Goal: Ask a question

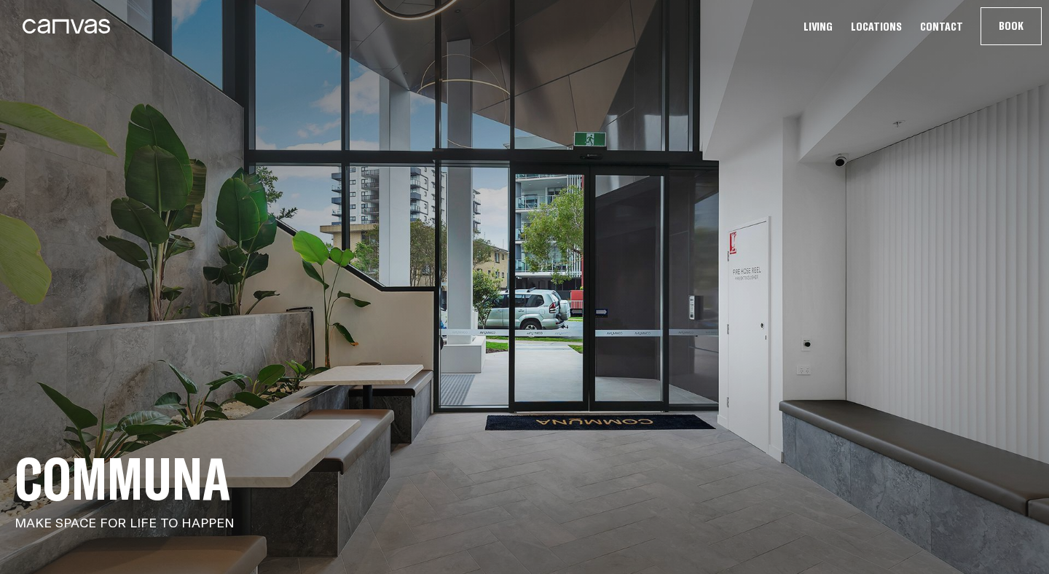
click at [954, 28] on link "Contact" at bounding box center [941, 26] width 52 height 15
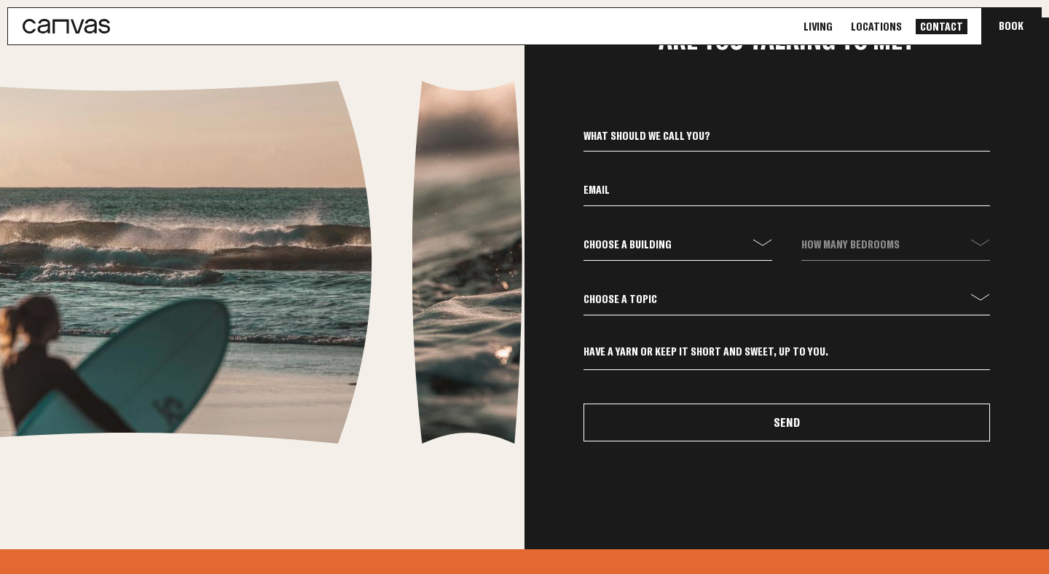
scroll to position [510, 0]
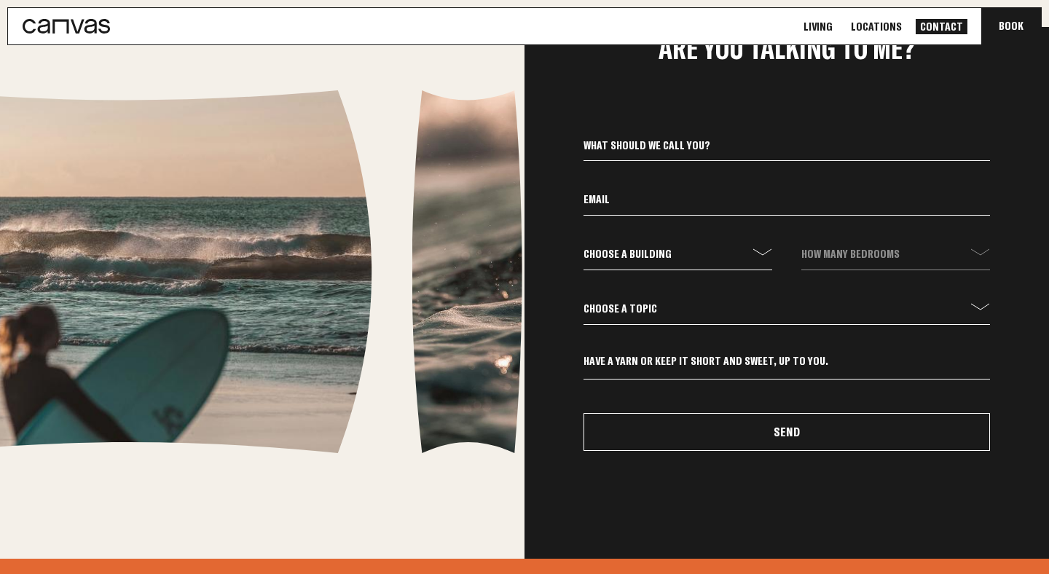
click at [760, 143] on input at bounding box center [786, 148] width 406 height 25
type input "[PERSON_NAME]"
type input "[EMAIL_ADDRESS][DOMAIN_NAME]"
click at [674, 258] on select "Choose a building communa" at bounding box center [677, 257] width 189 height 25
select select "communa"
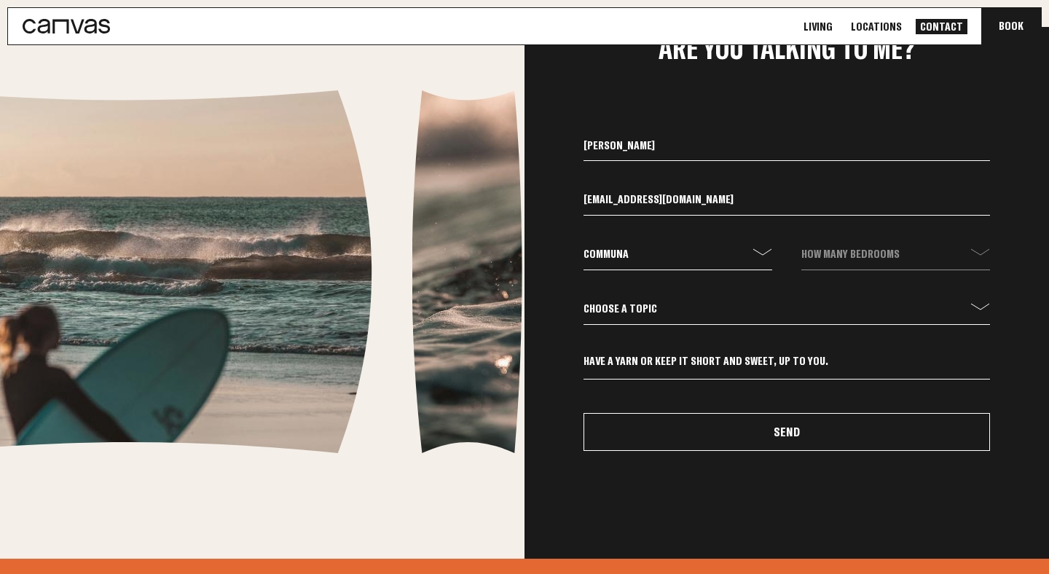
click at [583, 245] on select "Choose a building communa" at bounding box center [677, 257] width 189 height 25
click at [829, 249] on select "How many bedrooms - 1 Bed 2 Bed 3 Bed" at bounding box center [895, 257] width 189 height 25
select select "2 Bed"
click at [801, 245] on select "How many bedrooms - 1 Bed 2 Bed 3 Bed" at bounding box center [895, 257] width 189 height 25
click at [709, 308] on select "Choose a topic General Enquiry Booking Enquiry Other" at bounding box center [786, 312] width 406 height 25
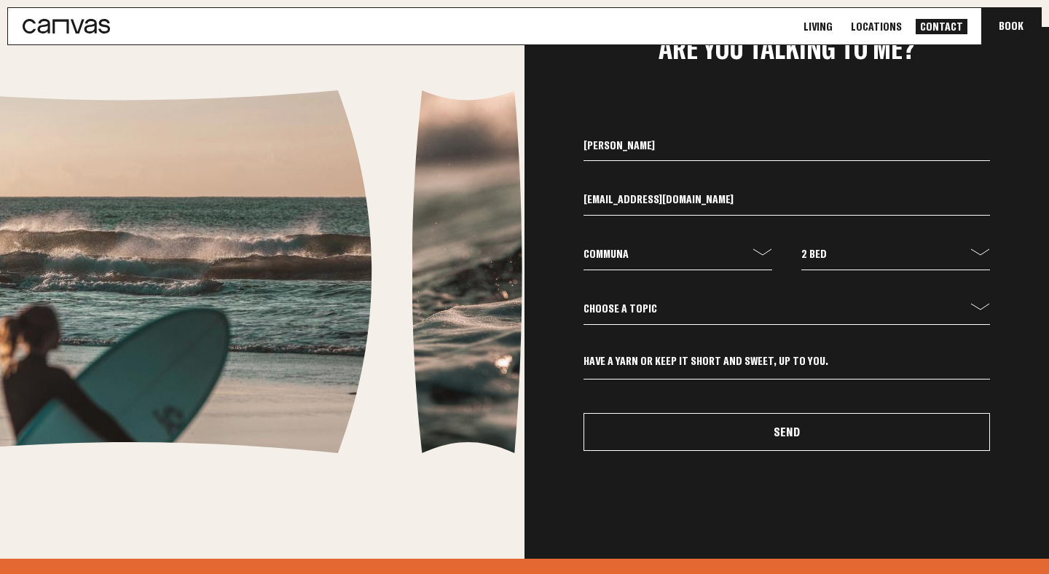
select select "General Enquiry"
click at [583, 300] on select "Choose a topic General Enquiry Booking Enquiry Other" at bounding box center [786, 312] width 406 height 25
click at [656, 368] on textarea at bounding box center [786, 366] width 406 height 25
type textarea "h"
click at [853, 360] on textarea "Hi, i would like to enquire about the cost of a 2 bedroom and 1 carpark" at bounding box center [786, 366] width 406 height 25
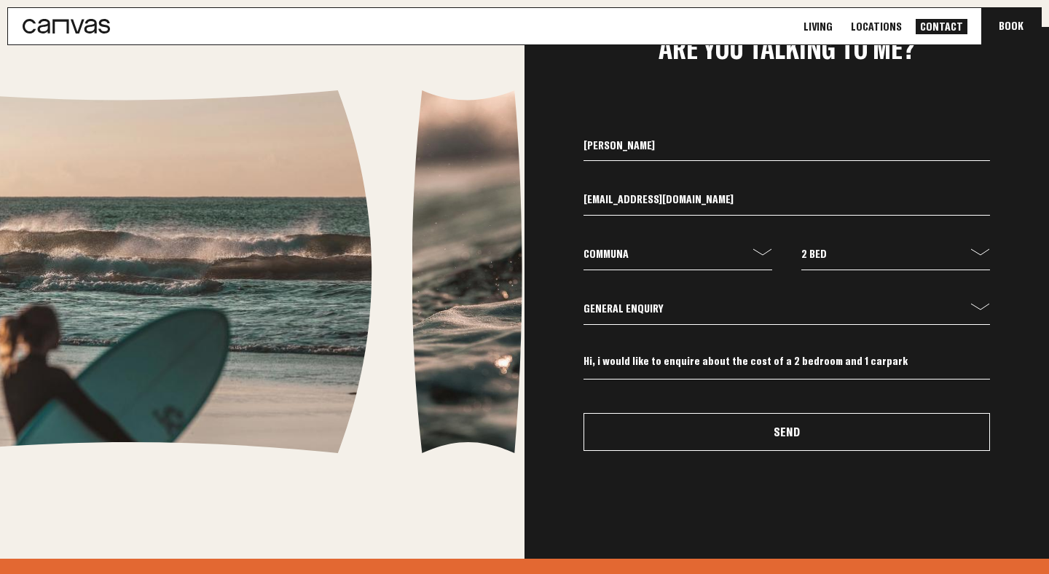
click at [885, 360] on textarea "Hi, i would like to enquire about the cost of a 2 bedroom and 1 carpark" at bounding box center [786, 366] width 406 height 25
click at [752, 361] on textarea "Hi, i would like to enquire about the cost of a 2 bedroom and 1 carpark at [GEO…" at bounding box center [786, 366] width 406 height 25
click at [964, 365] on textarea "Hi, i would like to enquire about the cost per week of a 2 bedroom and 1 carpar…" at bounding box center [786, 366] width 406 height 25
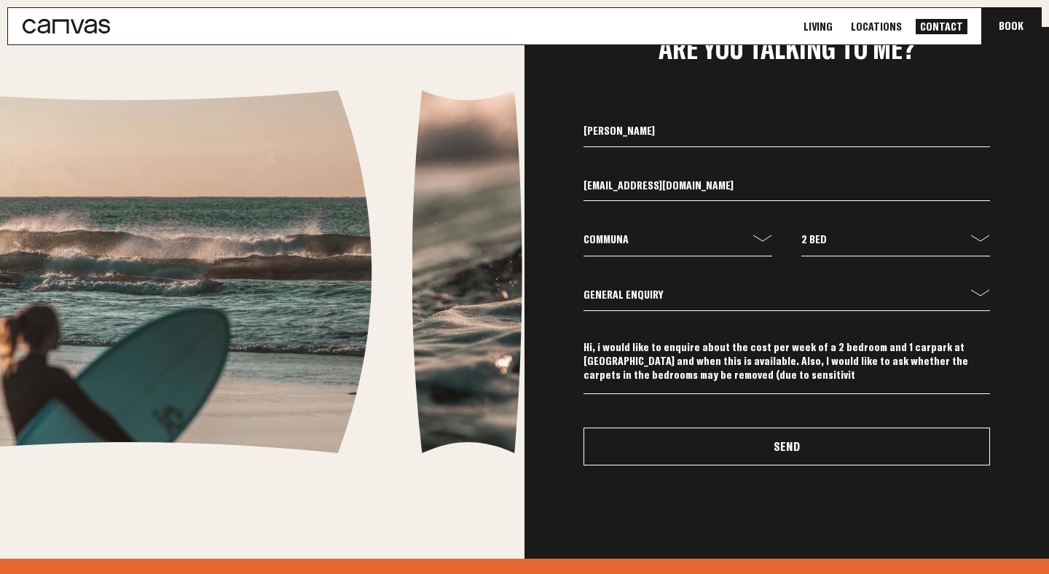
click at [659, 376] on textarea "Hi, i would like to enquire about the cost per week of a 2 bedroom and 1 carpar…" at bounding box center [786, 367] width 406 height 54
click at [711, 378] on textarea "Hi, i would like to enquire about the cost per week of a 2 bedroom and 1 carpar…" at bounding box center [786, 367] width 406 height 54
type textarea "Hi, i would like to enquire about the cost per week of a 2 bedroom and 1 carpar…"
click at [747, 443] on button "Send" at bounding box center [786, 446] width 406 height 38
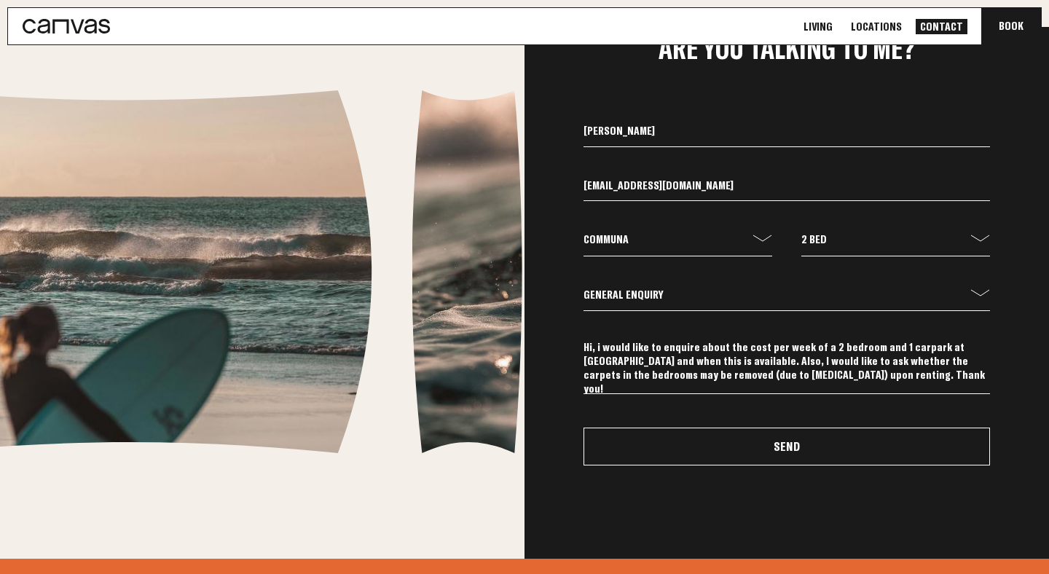
select select
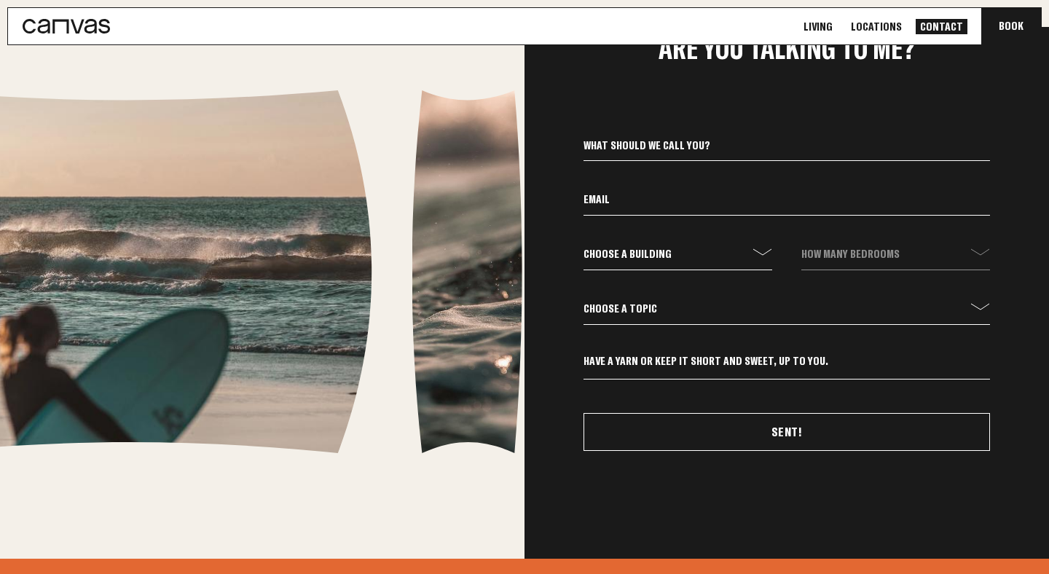
click at [922, 94] on div "Choose a building communa How many bedrooms Choose a topic General Enquiry Book…" at bounding box center [786, 293] width 524 height 530
